Goal: Information Seeking & Learning: Check status

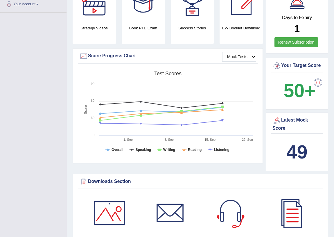
scroll to position [26, 0]
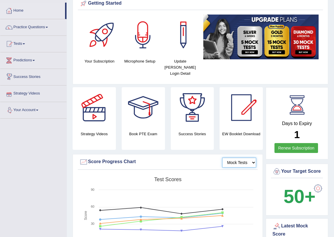
click at [245, 158] on select "Mock Tests" at bounding box center [239, 163] width 34 height 10
click at [223, 158] on select "Mock Tests" at bounding box center [239, 163] width 34 height 10
click at [289, 145] on link "Renew Subscription" at bounding box center [297, 148] width 44 height 10
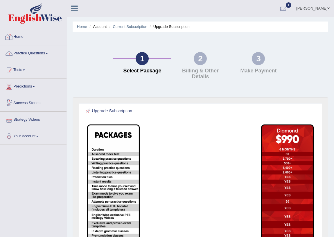
click at [21, 69] on link "Tests" at bounding box center [33, 69] width 66 height 15
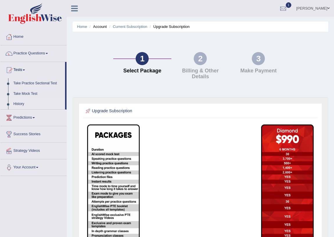
click at [20, 104] on link "History" at bounding box center [38, 104] width 54 height 10
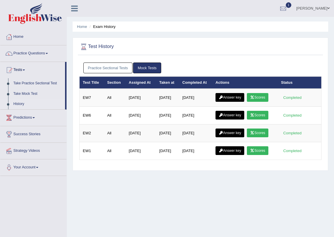
click at [106, 72] on link "Practice Sectional Tests" at bounding box center [107, 67] width 49 height 11
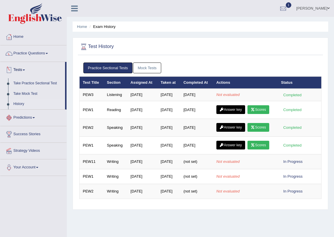
click at [14, 103] on link "History" at bounding box center [38, 104] width 54 height 10
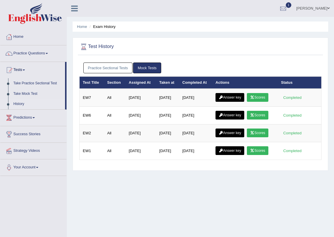
click at [149, 67] on link "Mock Tests" at bounding box center [147, 67] width 28 height 11
click at [100, 69] on link "Practice Sectional Tests" at bounding box center [107, 67] width 49 height 11
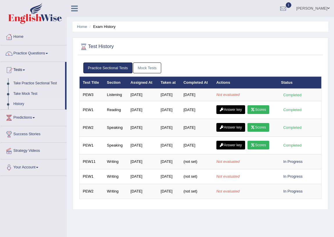
click at [138, 66] on link "Mock Tests" at bounding box center [147, 67] width 28 height 11
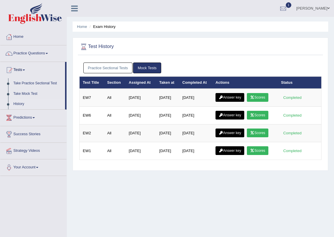
click at [118, 65] on link "Practice Sectional Tests" at bounding box center [107, 67] width 49 height 11
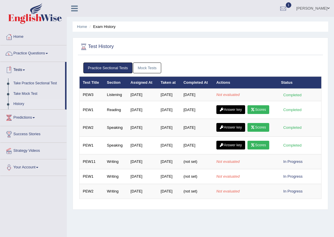
click at [23, 70] on link "Tests" at bounding box center [32, 69] width 65 height 15
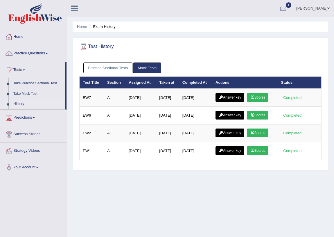
click at [103, 65] on link "Practice Sectional Tests" at bounding box center [107, 67] width 49 height 11
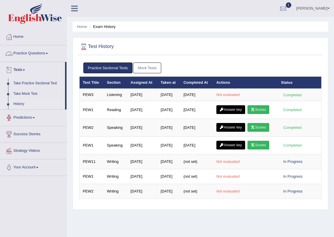
click at [28, 51] on link "Practice Questions" at bounding box center [33, 52] width 66 height 15
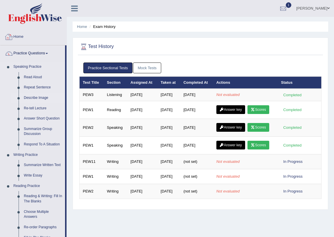
click at [38, 99] on link "Describe Image" at bounding box center [43, 98] width 44 height 10
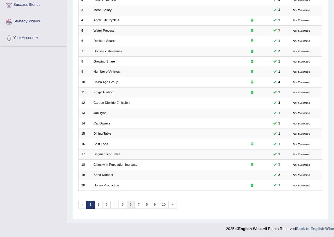
click at [133, 205] on link "6" at bounding box center [131, 205] width 8 height 8
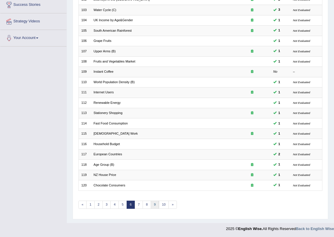
click at [153, 203] on link "9" at bounding box center [155, 205] width 8 height 8
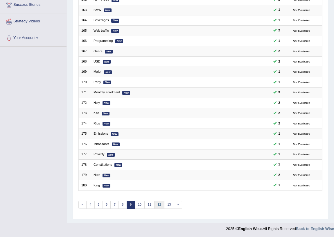
click at [154, 201] on link "12" at bounding box center [159, 205] width 10 height 8
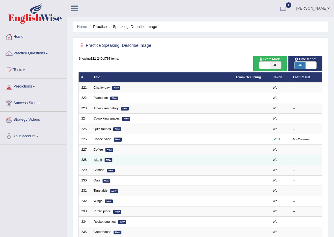
click at [96, 161] on link "Island" at bounding box center [98, 159] width 8 height 3
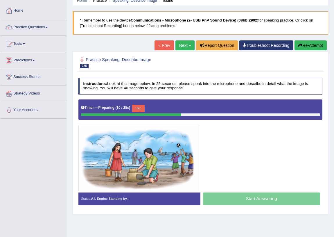
click at [137, 108] on button "Skip" at bounding box center [138, 109] width 12 height 8
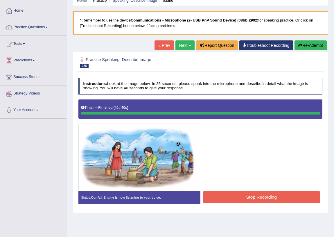
click at [254, 194] on div "Instructions: Look at the image below. In 25 seconds, please speak into the mic…" at bounding box center [200, 142] width 247 height 135
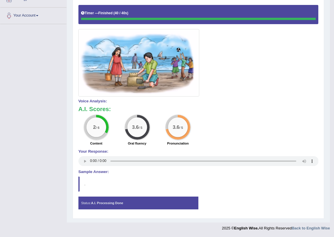
scroll to position [42, 0]
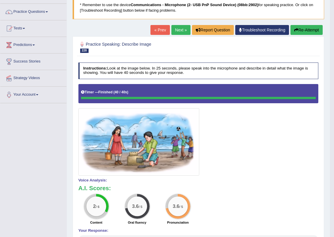
click at [176, 32] on link "Next »" at bounding box center [180, 30] width 19 height 10
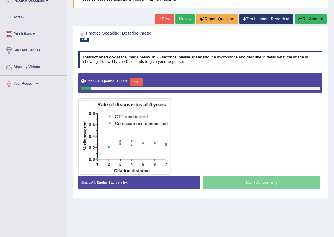
click at [137, 81] on button "Skip" at bounding box center [136, 82] width 12 height 8
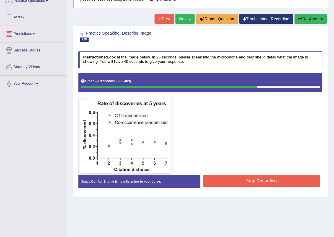
click at [274, 183] on button "Stop Recording" at bounding box center [261, 180] width 117 height 11
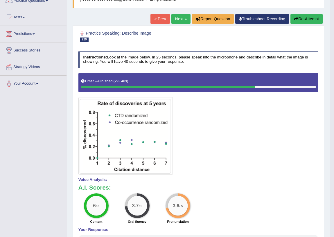
click at [177, 23] on link "Next »" at bounding box center [180, 19] width 19 height 10
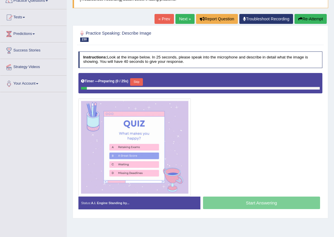
scroll to position [53, 0]
click at [142, 83] on button "Skip" at bounding box center [136, 82] width 12 height 8
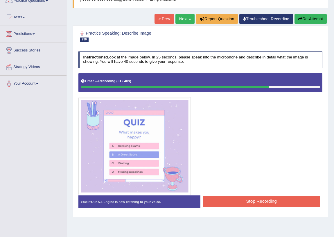
click at [255, 201] on button "Stop Recording" at bounding box center [261, 201] width 117 height 11
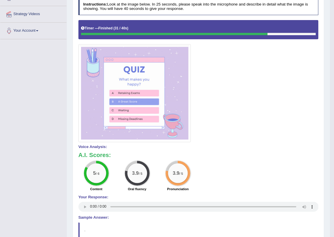
scroll to position [26, 0]
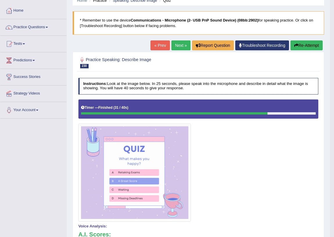
click at [181, 43] on link "Next »" at bounding box center [180, 45] width 19 height 10
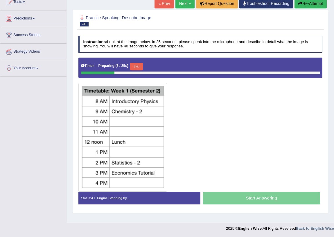
click at [140, 64] on button "Skip" at bounding box center [136, 67] width 12 height 8
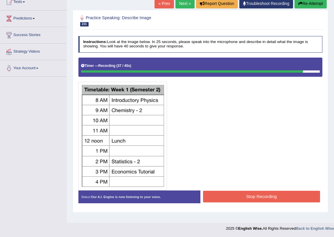
click at [263, 193] on button "Stop Recording" at bounding box center [261, 196] width 117 height 11
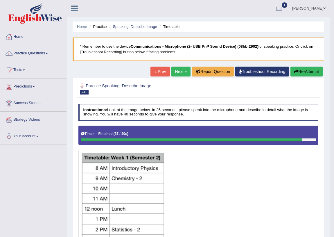
click at [185, 70] on link "Next »" at bounding box center [180, 72] width 19 height 10
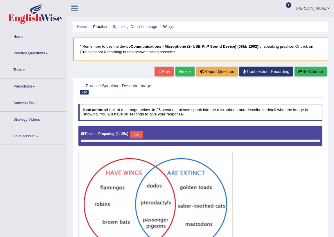
scroll to position [68, 0]
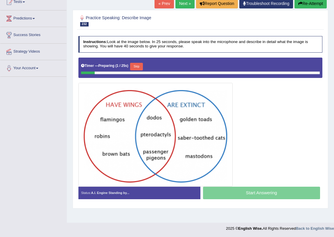
click at [139, 69] on button "Skip" at bounding box center [136, 67] width 12 height 8
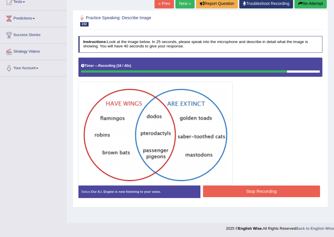
click at [239, 188] on button "Stop Recording" at bounding box center [261, 190] width 117 height 11
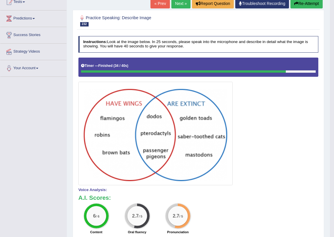
scroll to position [0, 0]
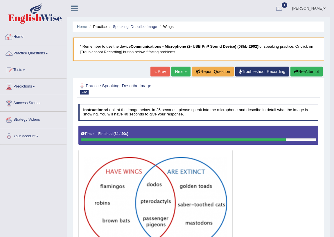
click at [25, 53] on link "Practice Questions" at bounding box center [33, 52] width 66 height 15
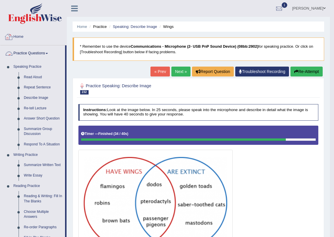
click at [22, 40] on link "Home" at bounding box center [33, 36] width 66 height 15
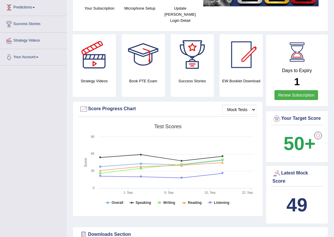
scroll to position [106, 0]
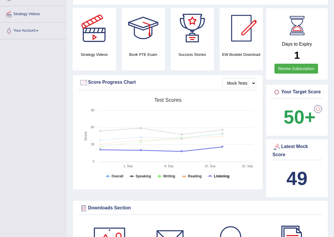
click at [220, 174] on tspan "Listening" at bounding box center [221, 176] width 15 height 4
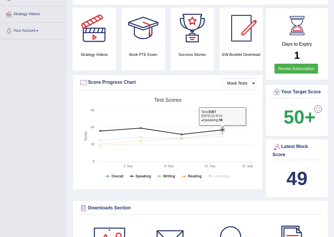
scroll to position [0, 0]
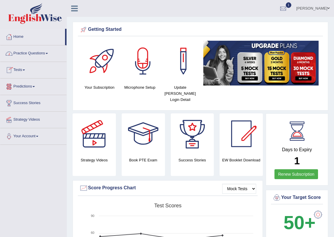
drag, startPoint x: 31, startPoint y: 53, endPoint x: 33, endPoint y: 58, distance: 5.1
click at [31, 54] on link "Practice Questions" at bounding box center [33, 52] width 66 height 15
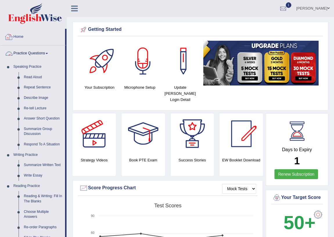
click at [38, 54] on link "Practice Questions" at bounding box center [32, 52] width 65 height 15
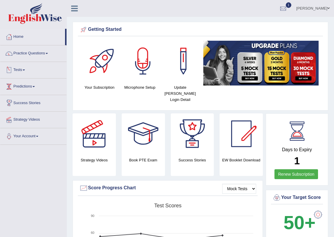
click at [22, 71] on link "Tests" at bounding box center [33, 69] width 66 height 15
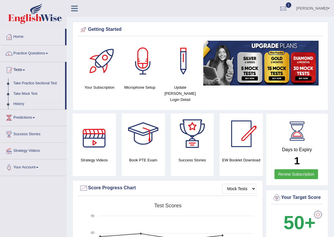
click at [23, 93] on link "Take Mock Test" at bounding box center [38, 94] width 54 height 10
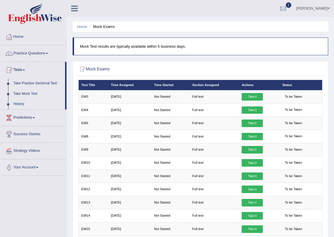
click at [14, 101] on link "History" at bounding box center [38, 104] width 54 height 10
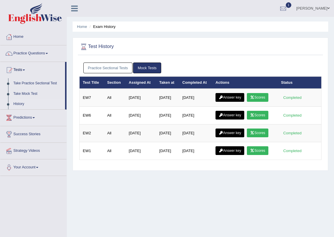
click at [106, 70] on link "Practice Sectional Tests" at bounding box center [107, 67] width 49 height 11
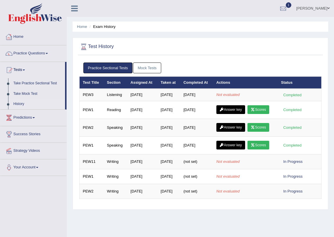
drag, startPoint x: 18, startPoint y: 37, endPoint x: 56, endPoint y: 40, distance: 37.9
click at [19, 38] on link "Home" at bounding box center [33, 36] width 66 height 15
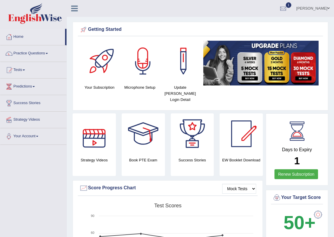
click at [29, 135] on link "Your Account" at bounding box center [33, 135] width 66 height 15
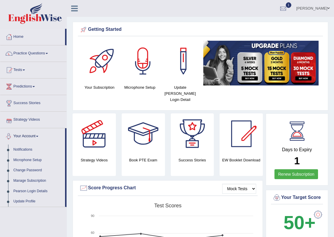
click at [21, 100] on link "Success Stories" at bounding box center [33, 102] width 66 height 15
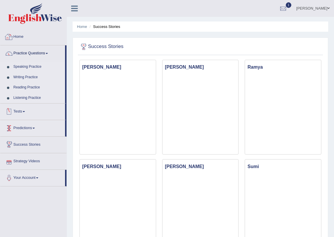
click at [19, 37] on link "Home" at bounding box center [33, 36] width 66 height 15
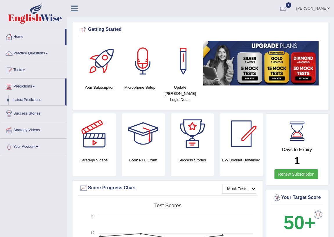
click at [20, 67] on link "Tests" at bounding box center [33, 69] width 66 height 15
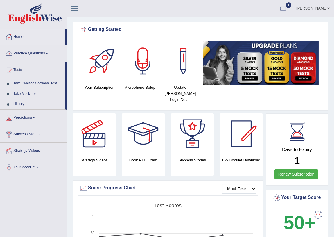
click at [20, 49] on link "Practice Questions" at bounding box center [33, 52] width 66 height 15
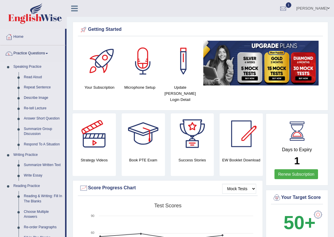
click at [32, 144] on link "Respond To A Situation" at bounding box center [43, 144] width 44 height 10
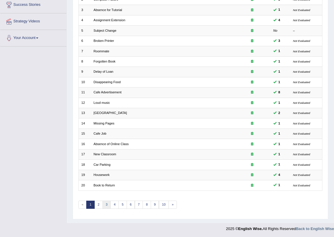
click at [107, 205] on link "3" at bounding box center [107, 205] width 8 height 8
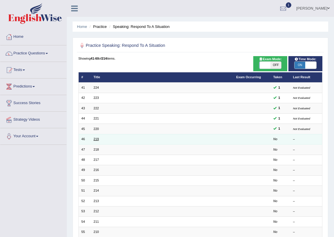
click at [97, 137] on link "219" at bounding box center [96, 138] width 5 height 3
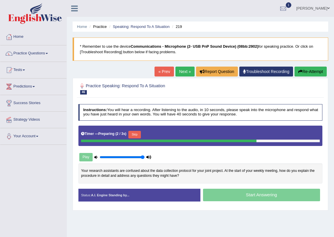
scroll to position [26, 0]
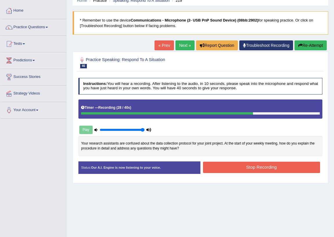
click at [262, 166] on button "Stop Recording" at bounding box center [261, 167] width 117 height 11
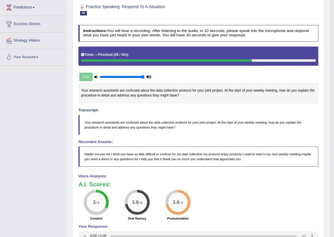
scroll to position [0, 0]
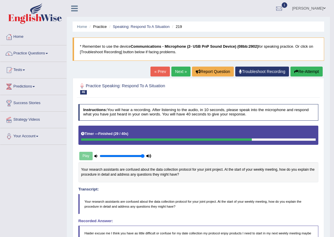
click at [174, 69] on link "Next »" at bounding box center [180, 72] width 19 height 10
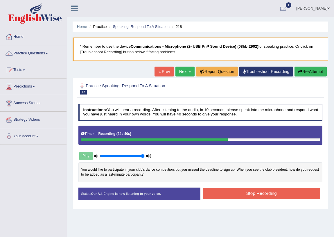
click at [264, 195] on button "Stop Recording" at bounding box center [261, 193] width 117 height 11
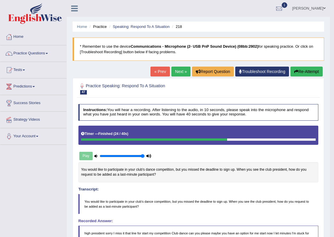
click at [178, 70] on link "Next »" at bounding box center [180, 72] width 19 height 10
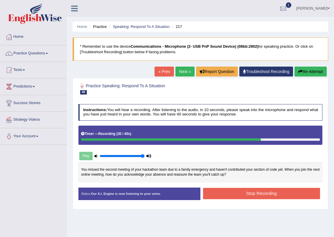
click at [262, 195] on button "Stop Recording" at bounding box center [261, 193] width 117 height 11
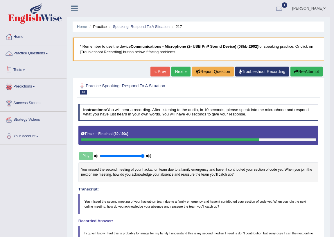
click at [24, 50] on link "Practice Questions" at bounding box center [33, 52] width 66 height 15
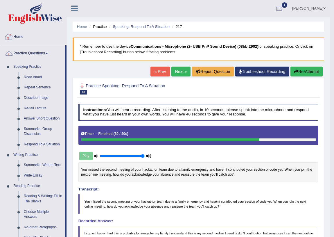
click at [18, 31] on link "Home" at bounding box center [33, 36] width 66 height 15
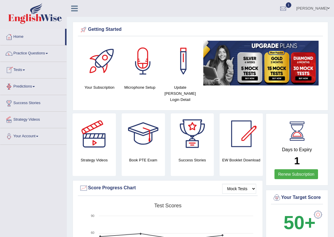
click at [18, 69] on link "Tests" at bounding box center [33, 69] width 66 height 15
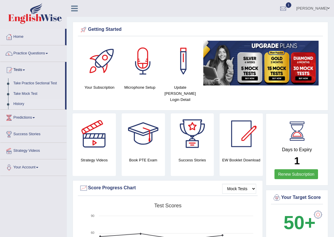
click at [19, 102] on link "History" at bounding box center [38, 104] width 54 height 10
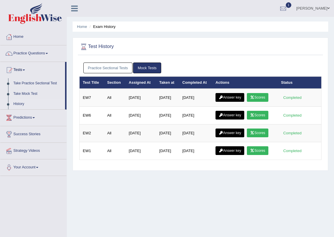
click at [99, 70] on link "Practice Sectional Tests" at bounding box center [107, 67] width 49 height 11
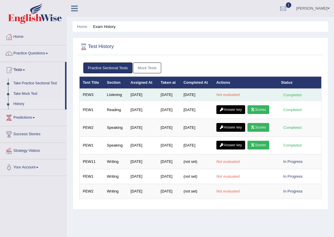
click at [199, 94] on td "[DATE]" at bounding box center [196, 95] width 33 height 12
click at [198, 94] on td "[DATE]" at bounding box center [196, 95] width 33 height 12
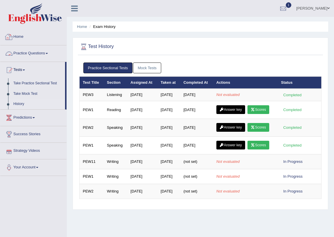
click at [18, 35] on link "Home" at bounding box center [33, 36] width 66 height 15
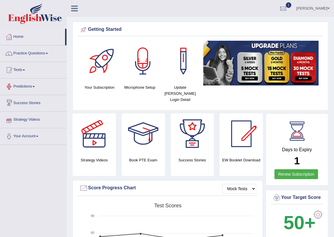
click at [19, 73] on link "Tests" at bounding box center [33, 69] width 66 height 15
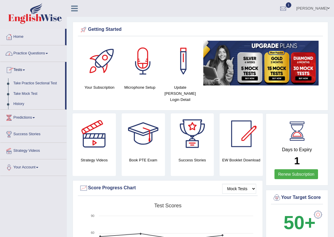
click at [27, 55] on link "Practice Questions" at bounding box center [33, 52] width 66 height 15
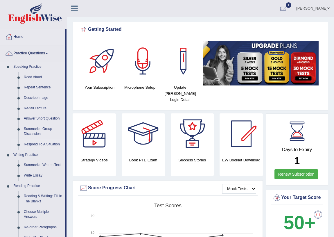
click at [26, 144] on link "Respond To A Situation" at bounding box center [43, 144] width 44 height 10
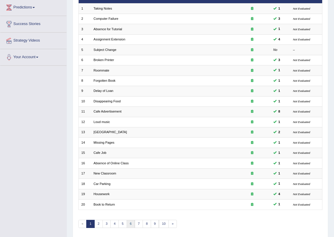
click at [129, 221] on link "6" at bounding box center [131, 224] width 8 height 8
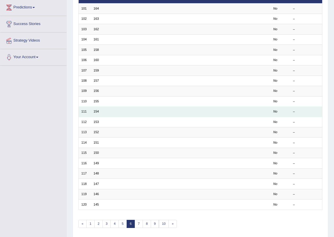
click at [88, 107] on td "111" at bounding box center [84, 112] width 12 height 10
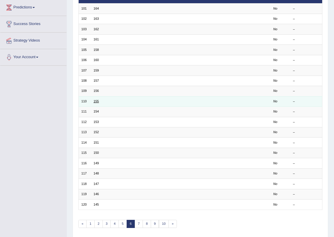
click at [97, 99] on link "155" at bounding box center [96, 100] width 5 height 3
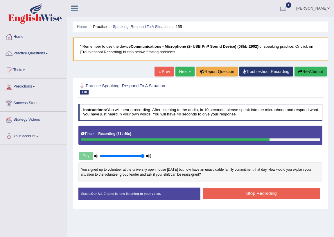
click at [264, 195] on button "Stop Recording" at bounding box center [261, 193] width 117 height 11
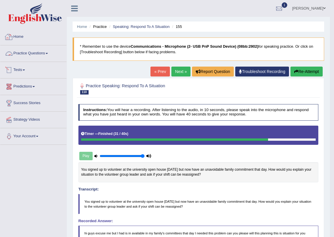
click at [16, 38] on link "Home" at bounding box center [33, 36] width 66 height 15
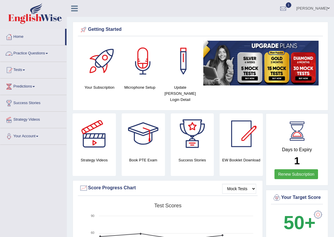
click at [29, 50] on link "Practice Questions" at bounding box center [33, 52] width 66 height 15
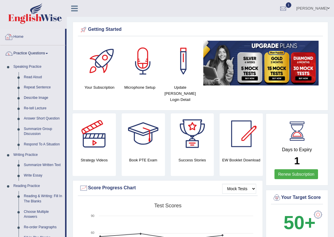
click at [14, 38] on link "Home" at bounding box center [32, 36] width 65 height 15
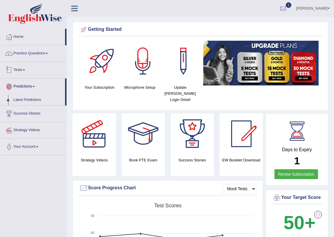
click at [20, 65] on link "Tests" at bounding box center [33, 69] width 66 height 15
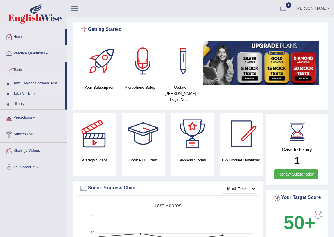
click at [25, 80] on link "Take Practice Sectional Test" at bounding box center [38, 83] width 54 height 10
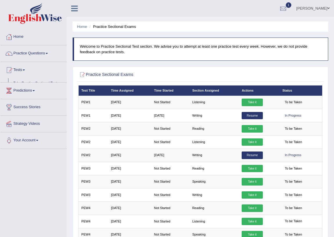
click at [23, 69] on link "Tests" at bounding box center [33, 69] width 66 height 15
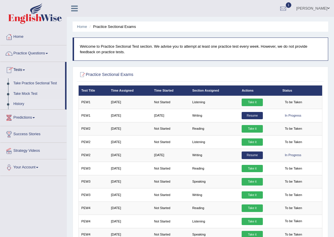
click at [20, 102] on link "History" at bounding box center [38, 104] width 54 height 10
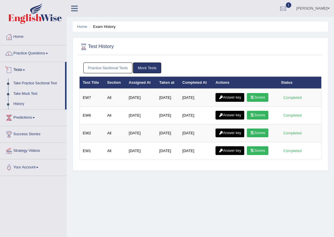
click at [92, 66] on link "Practice Sectional Tests" at bounding box center [107, 67] width 49 height 11
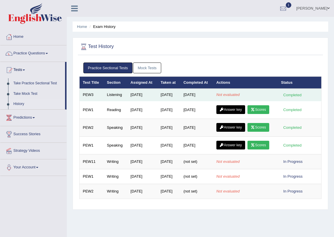
click at [228, 93] on em "Not evaluated" at bounding box center [228, 94] width 23 height 4
click at [227, 93] on em "Not evaluated" at bounding box center [228, 94] width 23 height 4
click at [213, 94] on td "[DATE]" at bounding box center [196, 95] width 33 height 12
click at [199, 95] on td "[DATE]" at bounding box center [196, 95] width 33 height 12
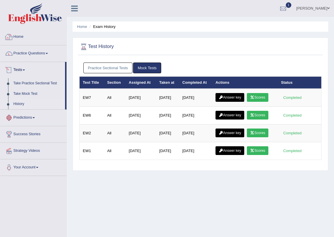
click at [94, 65] on link "Practice Sectional Tests" at bounding box center [107, 67] width 49 height 11
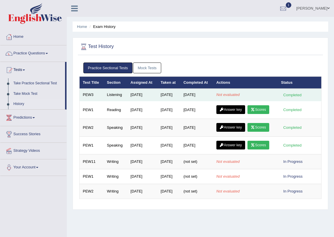
click at [133, 94] on td "[DATE]" at bounding box center [142, 95] width 30 height 12
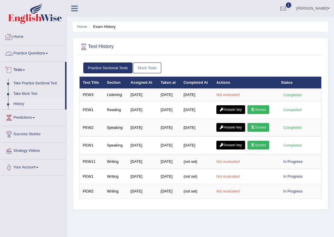
click at [14, 38] on link "Home" at bounding box center [33, 36] width 66 height 15
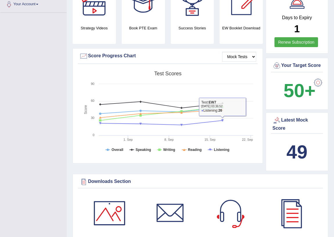
scroll to position [26, 0]
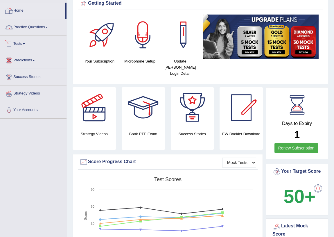
click at [23, 11] on link "Home" at bounding box center [32, 10] width 65 height 15
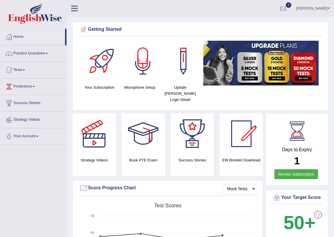
scroll to position [106, 0]
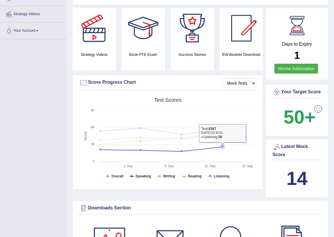
click at [221, 145] on icon at bounding box center [222, 146] width 3 height 3
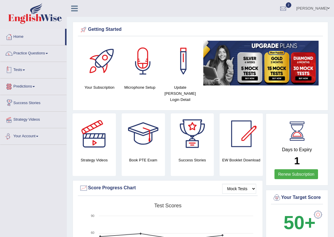
click at [17, 71] on link "Tests" at bounding box center [33, 69] width 66 height 15
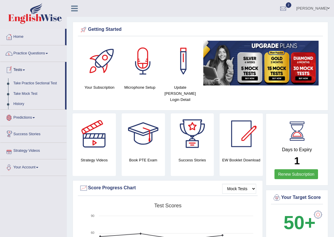
click at [27, 53] on link "Practice Questions" at bounding box center [33, 52] width 66 height 15
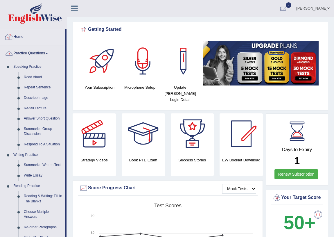
click at [26, 35] on link "Home" at bounding box center [32, 36] width 65 height 15
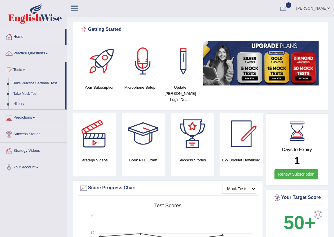
click at [28, 95] on link "Take Mock Test" at bounding box center [38, 94] width 54 height 10
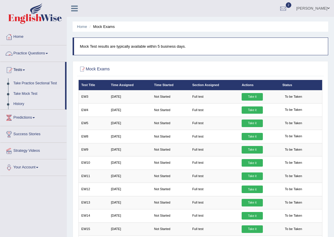
click at [22, 104] on link "History" at bounding box center [38, 104] width 54 height 10
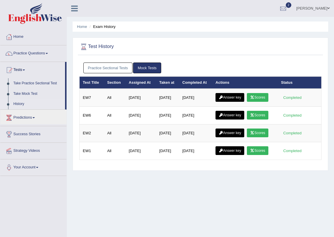
click at [97, 67] on link "Practice Sectional Tests" at bounding box center [107, 67] width 49 height 11
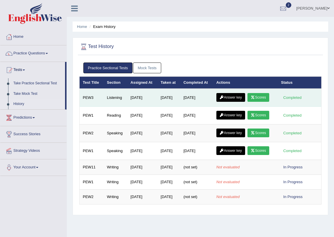
click at [230, 96] on link "Answer key" at bounding box center [231, 97] width 29 height 9
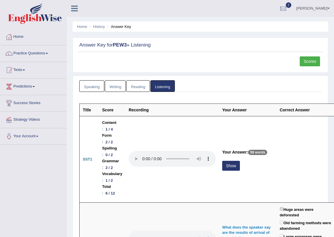
click at [308, 58] on link "Scores" at bounding box center [310, 61] width 20 height 10
click at [135, 83] on link "Reading" at bounding box center [137, 86] width 23 height 12
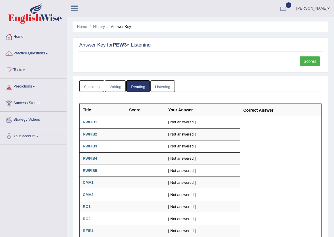
click at [108, 85] on link "Writing" at bounding box center [115, 86] width 21 height 12
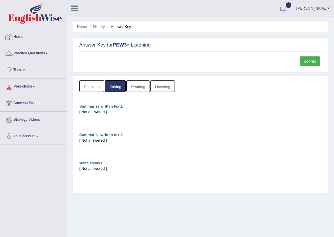
click at [23, 37] on link "Home" at bounding box center [33, 36] width 66 height 15
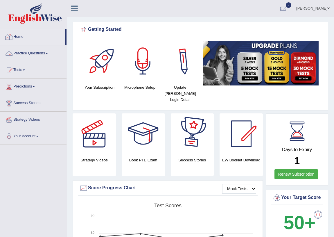
click at [15, 35] on link "Home" at bounding box center [32, 36] width 65 height 15
